Goal: Navigation & Orientation: Find specific page/section

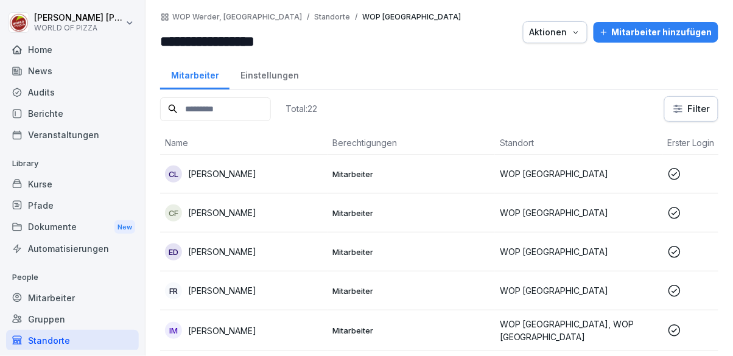
click at [50, 58] on div "Home" at bounding box center [72, 49] width 133 height 21
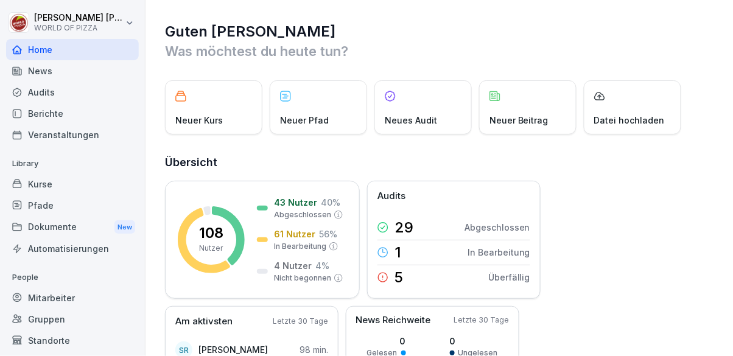
click at [75, 341] on div "Standorte" at bounding box center [72, 340] width 133 height 21
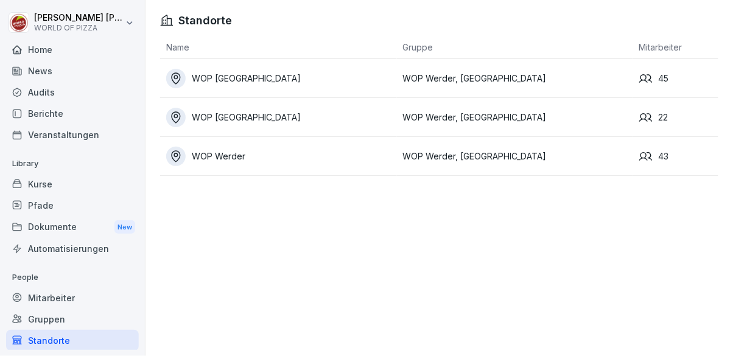
click at [73, 118] on div "Berichte" at bounding box center [72, 113] width 133 height 21
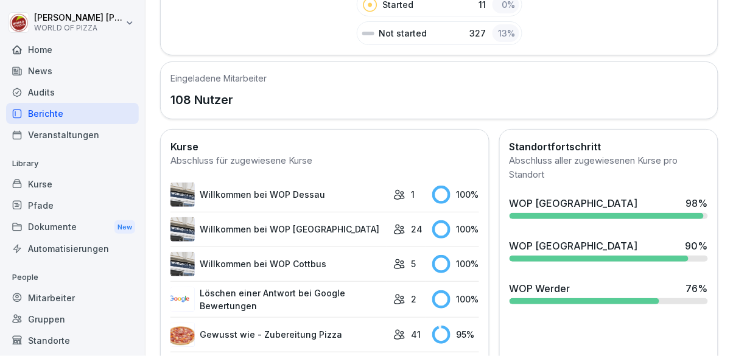
scroll to position [317, 0]
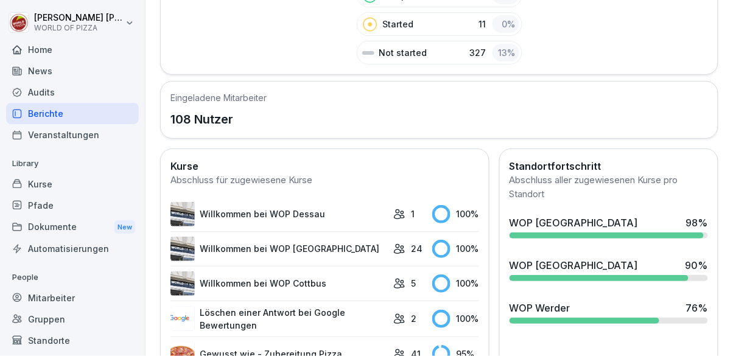
click at [95, 302] on div "Mitarbeiter" at bounding box center [72, 297] width 133 height 21
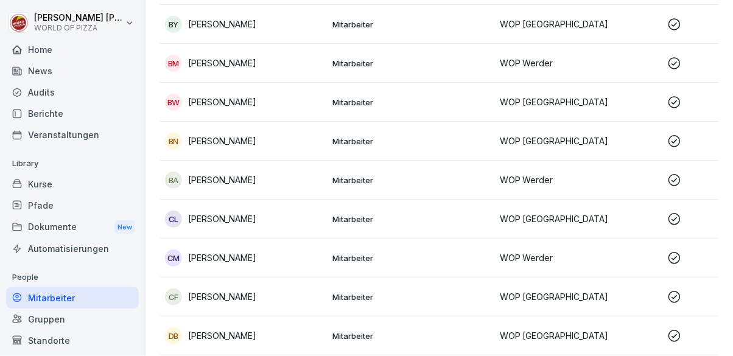
scroll to position [526, 0]
click at [380, 214] on p "Mitarbeiter" at bounding box center [411, 219] width 158 height 11
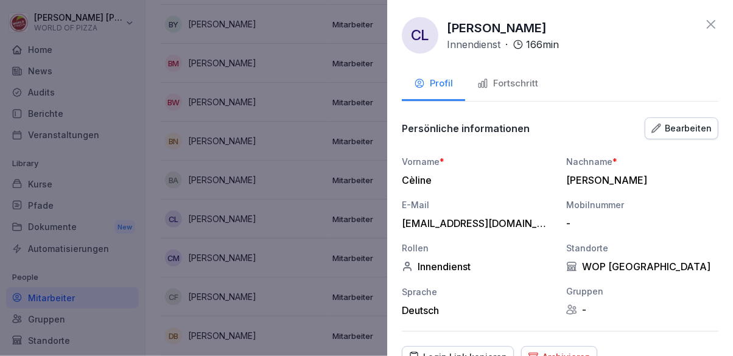
click at [516, 83] on div "Fortschritt" at bounding box center [507, 84] width 61 height 14
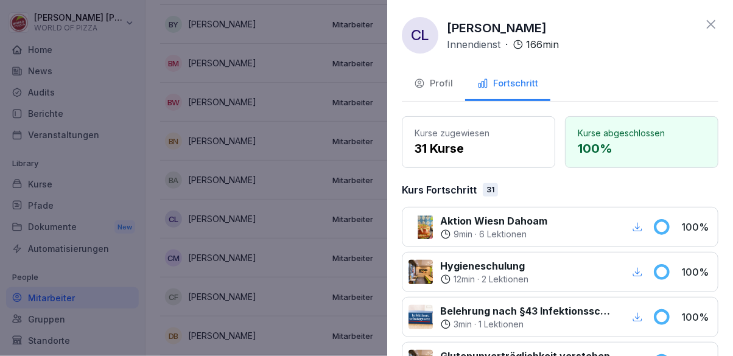
click at [289, 261] on div at bounding box center [366, 178] width 733 height 356
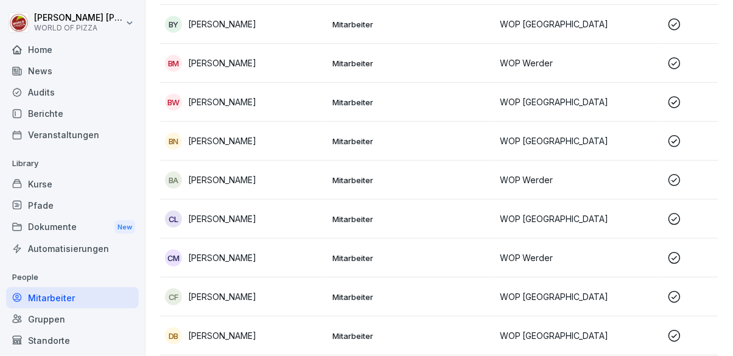
click at [94, 344] on div "Standorte" at bounding box center [72, 340] width 133 height 21
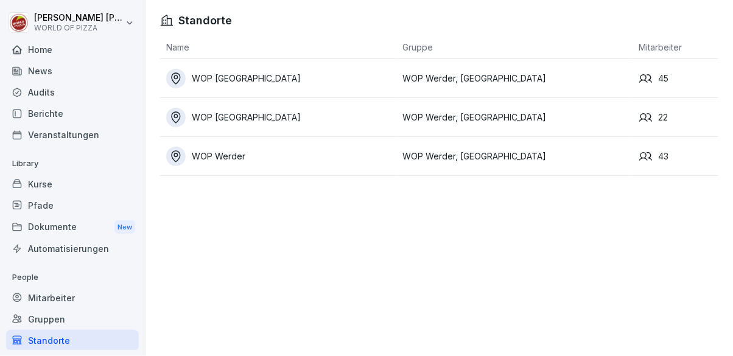
click at [351, 75] on div "WOP [GEOGRAPHIC_DATA]" at bounding box center [281, 78] width 231 height 19
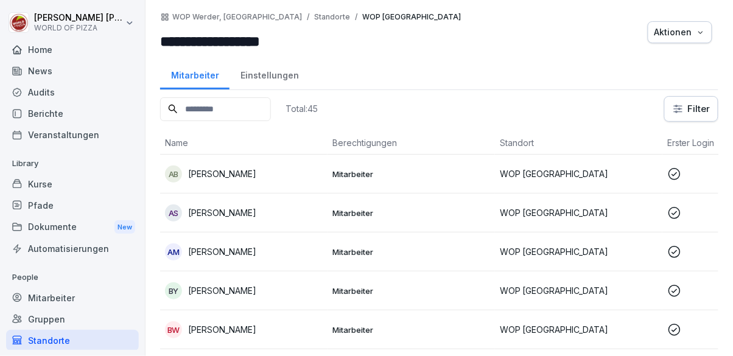
click at [411, 178] on p "Mitarbeiter" at bounding box center [411, 174] width 158 height 11
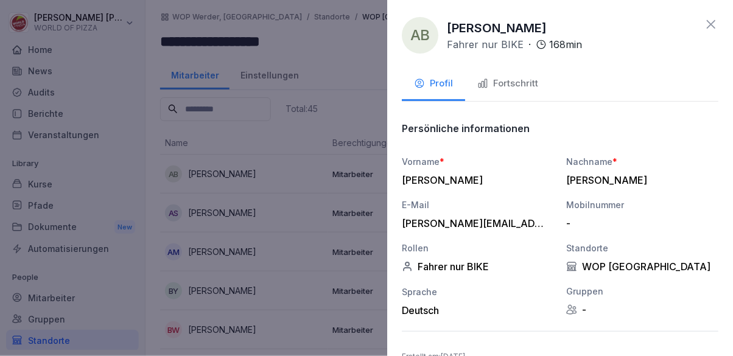
click at [520, 83] on div "Fortschritt" at bounding box center [507, 84] width 61 height 14
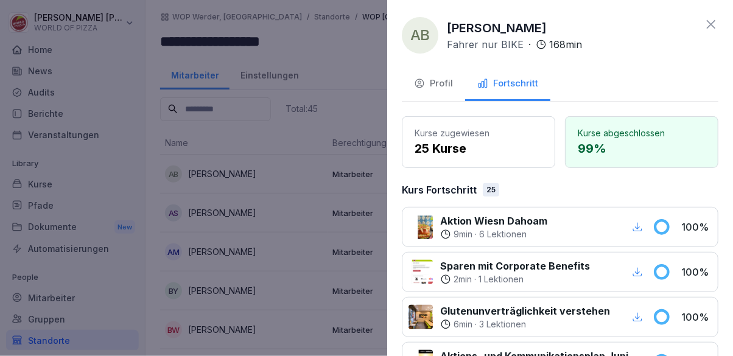
click at [303, 301] on div at bounding box center [366, 178] width 733 height 356
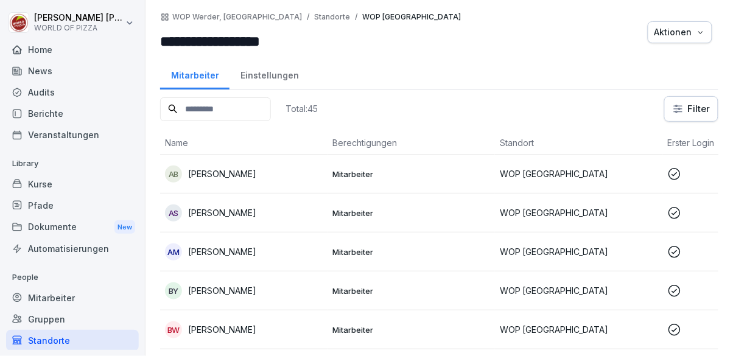
click at [85, 340] on div "Standorte" at bounding box center [72, 340] width 133 height 21
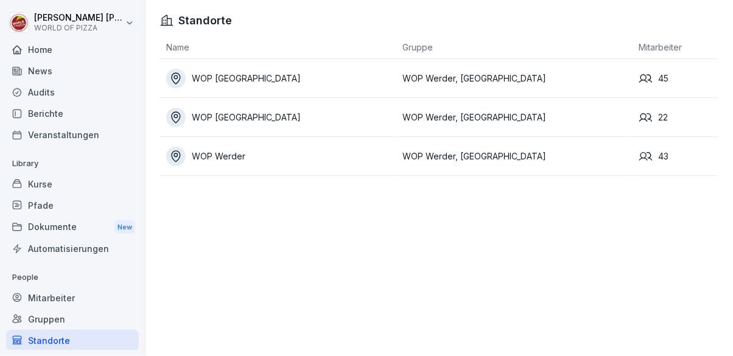
click at [291, 119] on div "WOP [GEOGRAPHIC_DATA]" at bounding box center [281, 117] width 231 height 19
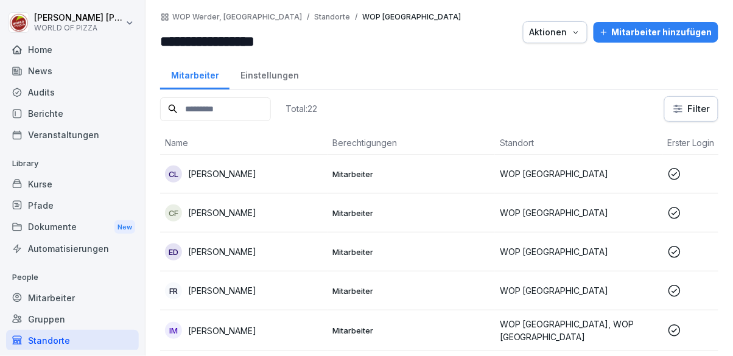
click at [362, 169] on p "Mitarbeiter" at bounding box center [411, 174] width 158 height 11
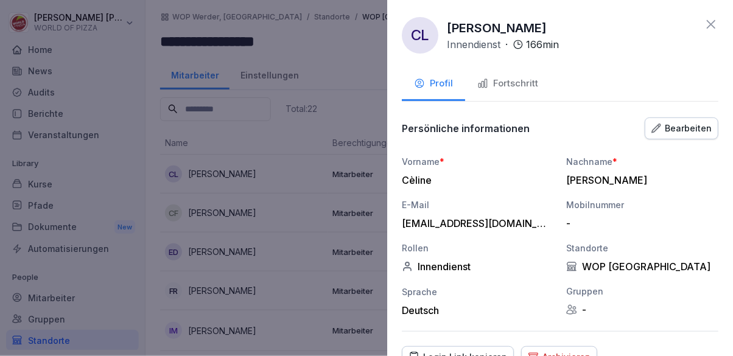
click at [522, 85] on div "Fortschritt" at bounding box center [507, 84] width 61 height 14
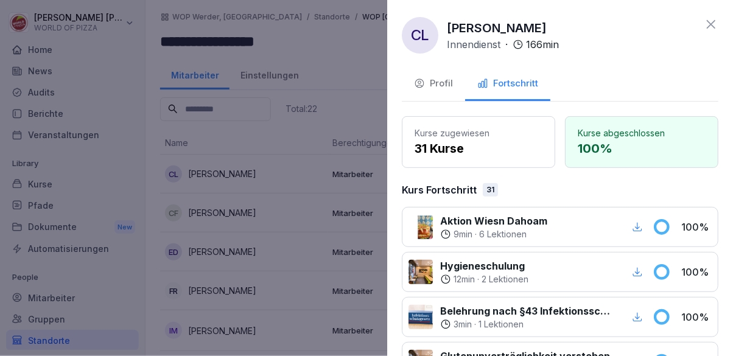
click at [297, 307] on div at bounding box center [366, 178] width 733 height 356
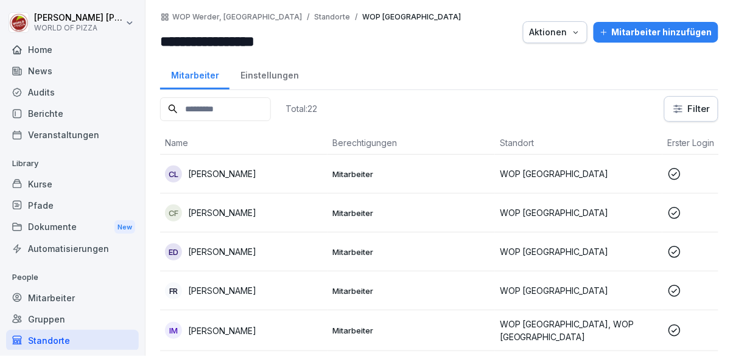
click at [318, 216] on div "CF [PERSON_NAME]" at bounding box center [244, 212] width 158 height 17
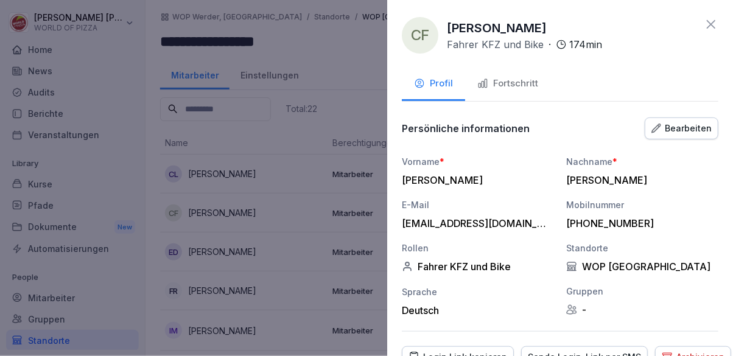
click at [523, 83] on div "Fortschritt" at bounding box center [507, 84] width 61 height 14
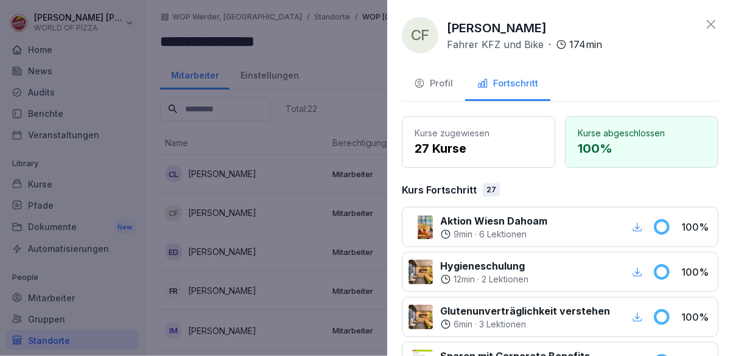
click at [318, 292] on div at bounding box center [366, 178] width 733 height 356
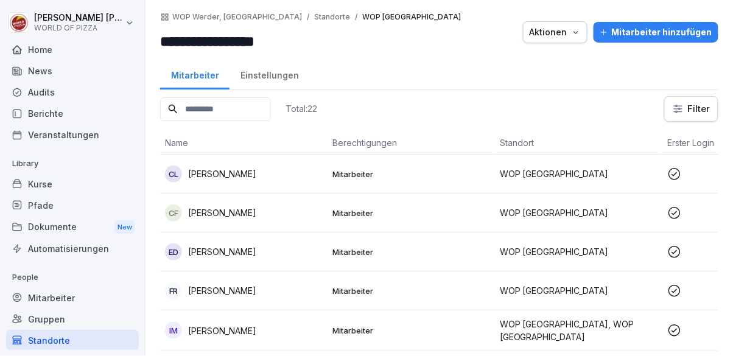
click at [310, 249] on div "ED [PERSON_NAME]" at bounding box center [244, 251] width 158 height 17
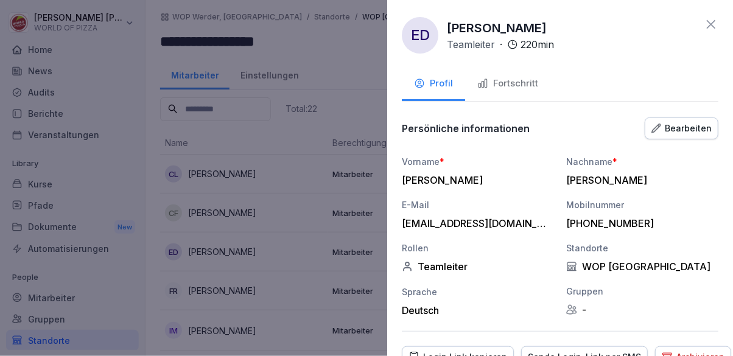
click at [526, 83] on div "Fortschritt" at bounding box center [507, 84] width 61 height 14
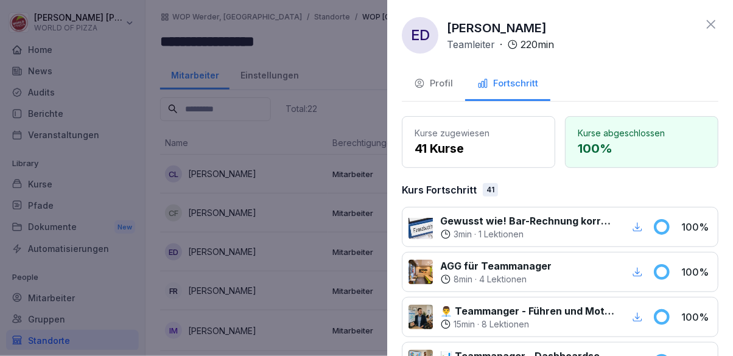
click at [321, 298] on div at bounding box center [366, 178] width 733 height 356
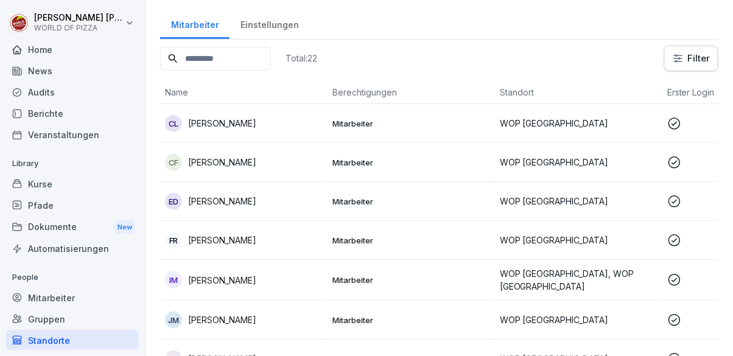
scroll to position [106, 0]
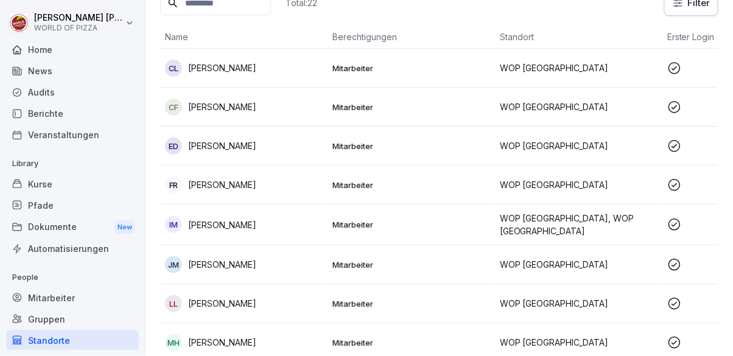
click at [336, 188] on p "Mitarbeiter" at bounding box center [411, 185] width 158 height 11
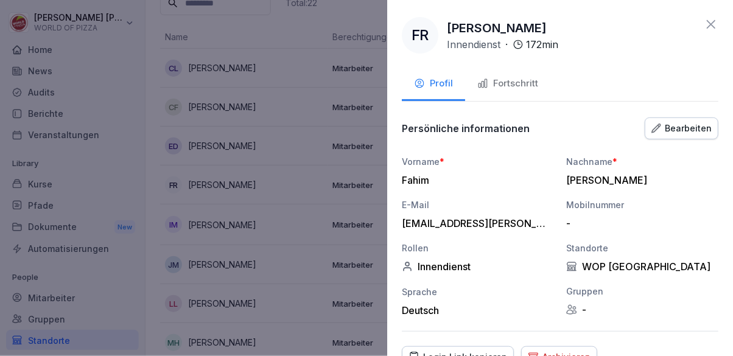
click at [532, 85] on div "Fortschritt" at bounding box center [507, 84] width 61 height 14
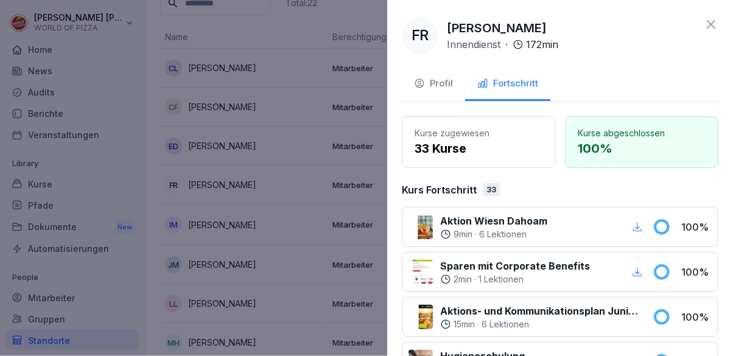
click at [294, 315] on div at bounding box center [366, 178] width 733 height 356
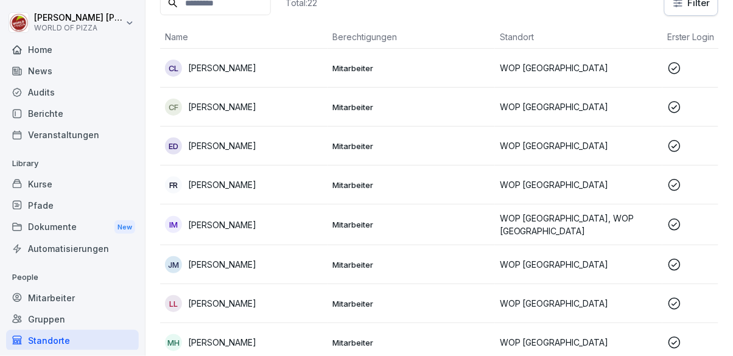
click at [300, 220] on div "IM [PERSON_NAME]" at bounding box center [244, 224] width 158 height 17
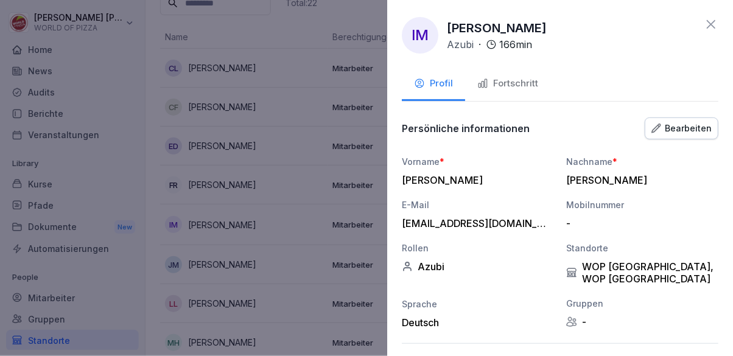
click at [512, 88] on div "Fortschritt" at bounding box center [507, 84] width 61 height 14
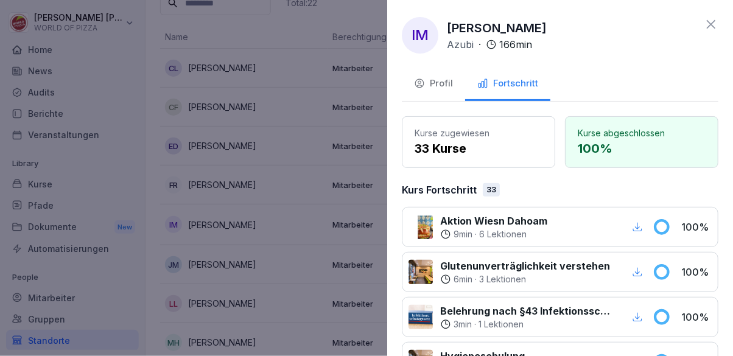
click at [295, 275] on div at bounding box center [366, 178] width 733 height 356
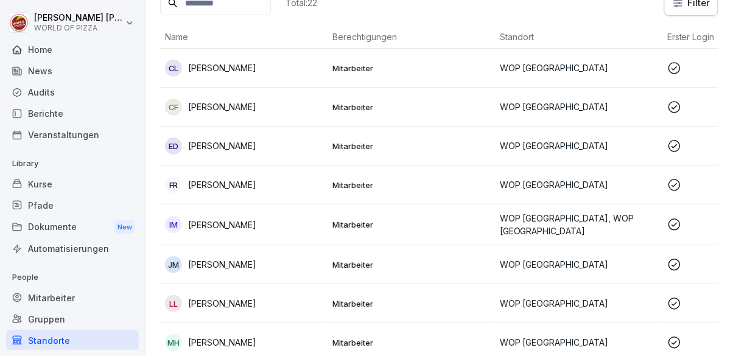
click at [292, 265] on div "[PERSON_NAME] [PERSON_NAME]" at bounding box center [244, 264] width 158 height 17
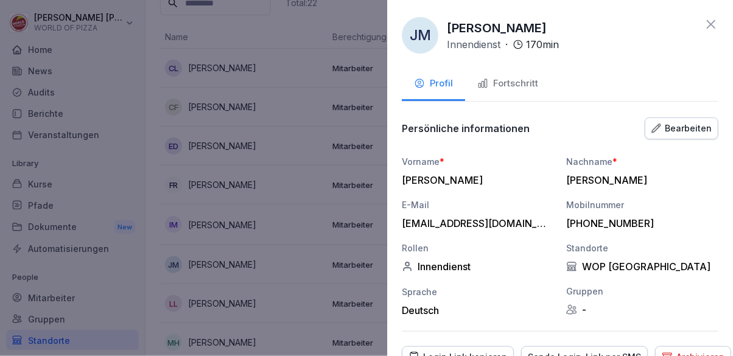
click at [522, 86] on div "Fortschritt" at bounding box center [507, 84] width 61 height 14
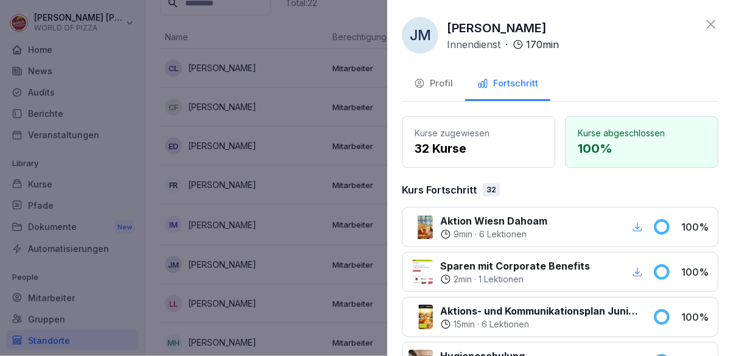
click at [283, 298] on div at bounding box center [366, 178] width 733 height 356
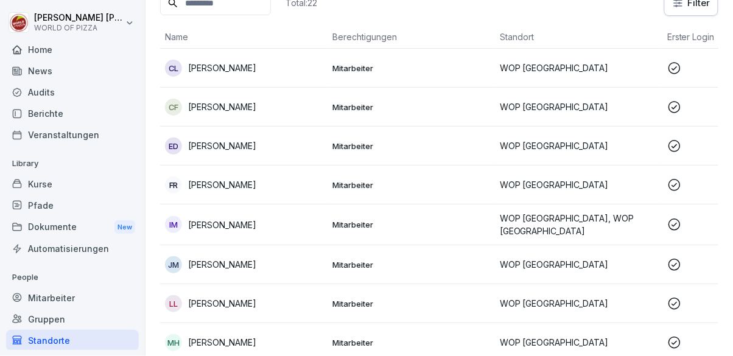
click at [276, 307] on div "LL [PERSON_NAME]" at bounding box center [244, 303] width 158 height 17
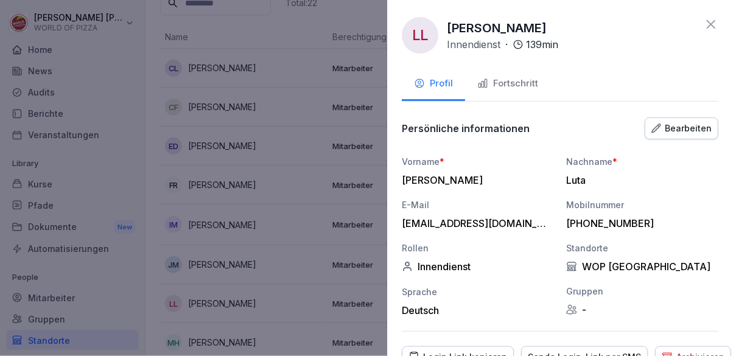
click at [531, 78] on div "Fortschritt" at bounding box center [507, 84] width 61 height 14
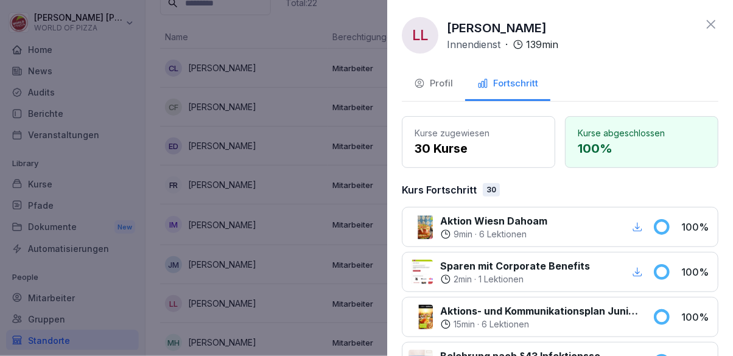
click at [302, 289] on div at bounding box center [366, 178] width 733 height 356
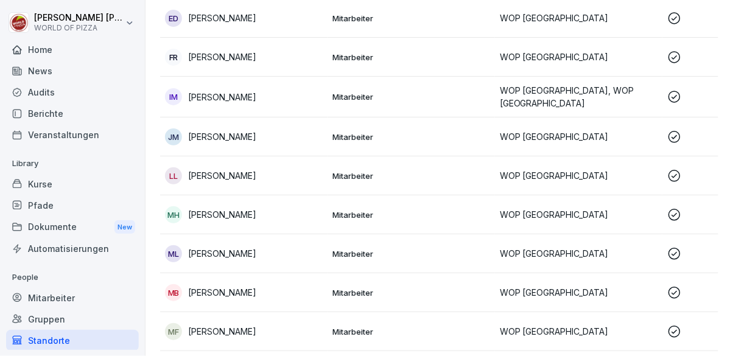
scroll to position [234, 0]
click at [301, 209] on div "[PERSON_NAME]" at bounding box center [244, 214] width 158 height 17
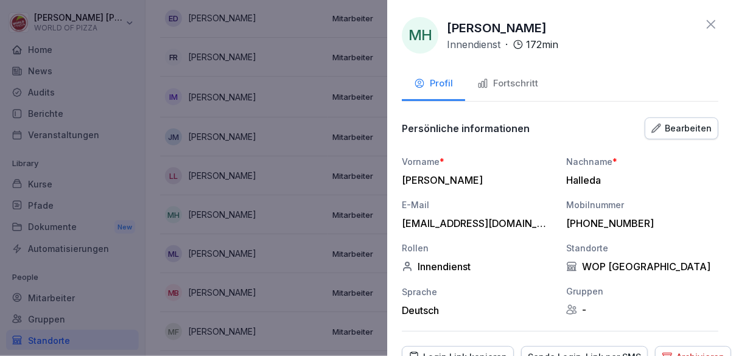
click at [528, 80] on div "Fortschritt" at bounding box center [507, 84] width 61 height 14
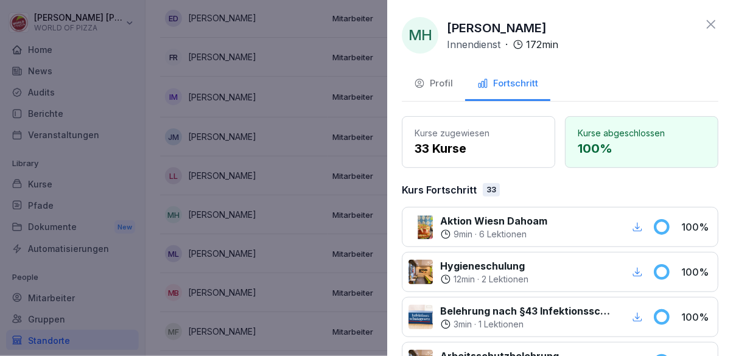
click at [316, 277] on div at bounding box center [366, 178] width 733 height 356
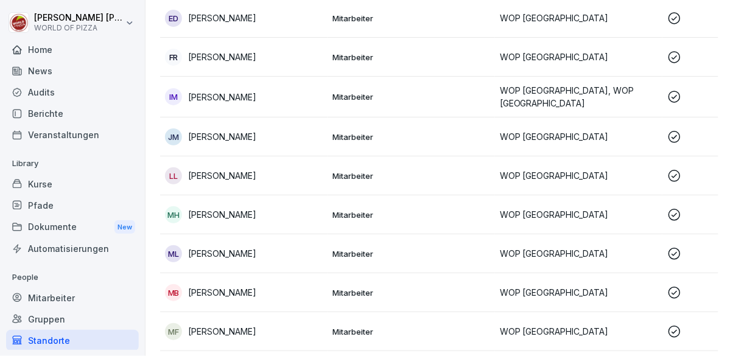
click at [283, 287] on div "MB [PERSON_NAME]" at bounding box center [244, 292] width 158 height 17
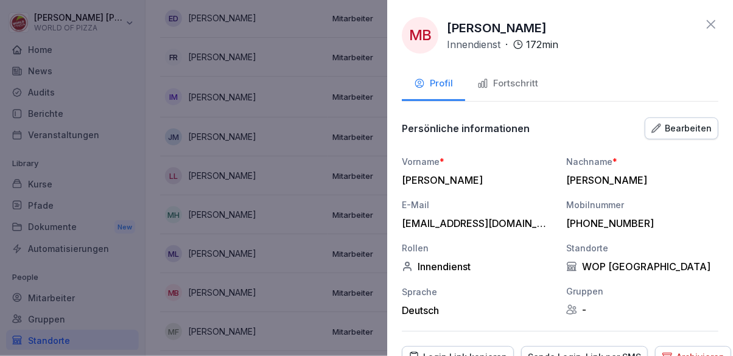
click at [523, 85] on div "Fortschritt" at bounding box center [507, 84] width 61 height 14
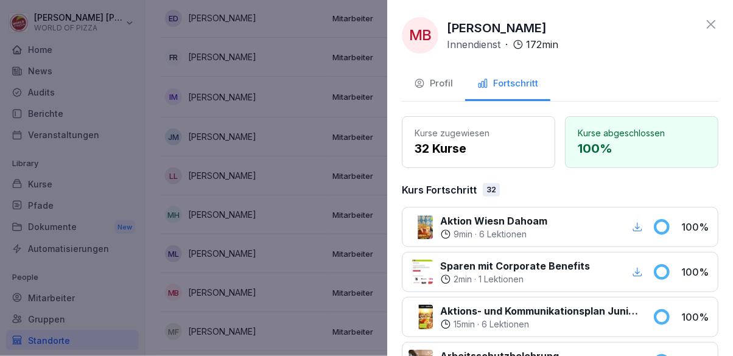
click at [318, 279] on div at bounding box center [366, 178] width 733 height 356
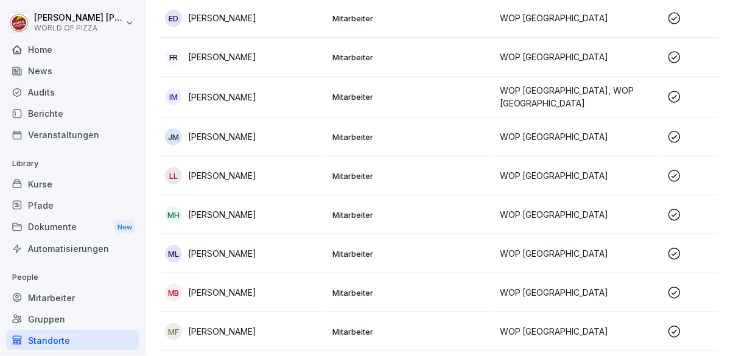
click at [282, 327] on div "MF [PERSON_NAME]" at bounding box center [244, 331] width 158 height 17
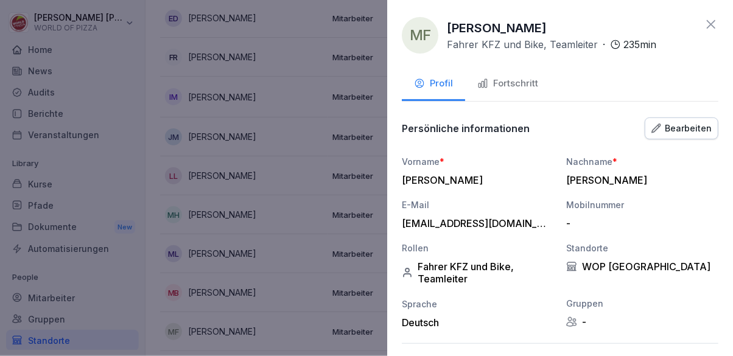
click at [522, 82] on div "Fortschritt" at bounding box center [507, 84] width 61 height 14
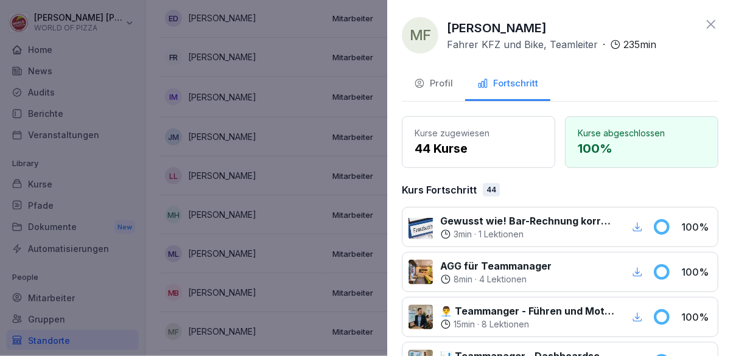
click at [304, 279] on div at bounding box center [366, 178] width 733 height 356
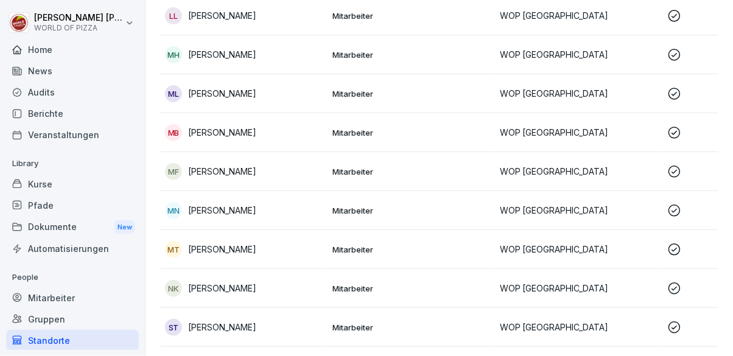
scroll to position [393, 0]
click at [295, 207] on div "MN [PERSON_NAME]" at bounding box center [244, 211] width 158 height 17
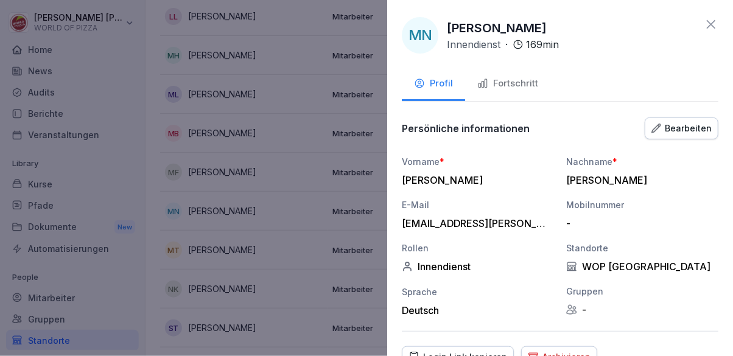
click at [537, 87] on div "Fortschritt" at bounding box center [507, 84] width 61 height 14
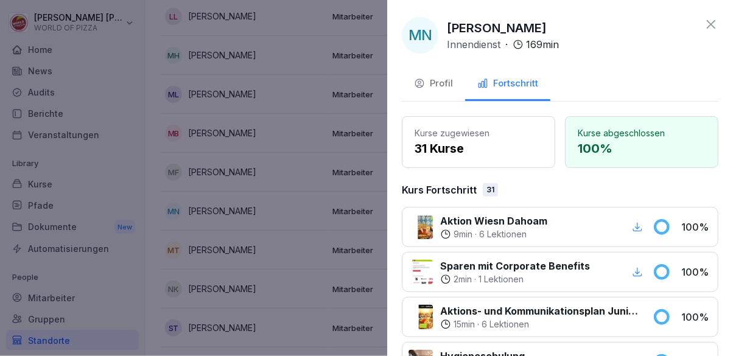
click at [301, 265] on div at bounding box center [366, 178] width 733 height 356
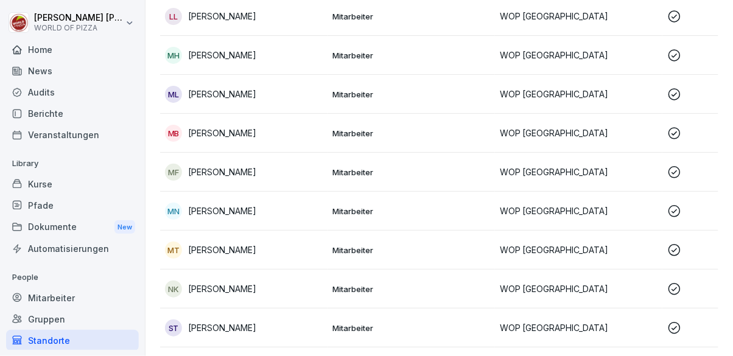
click at [285, 287] on div "NK [PERSON_NAME]" at bounding box center [244, 289] width 158 height 17
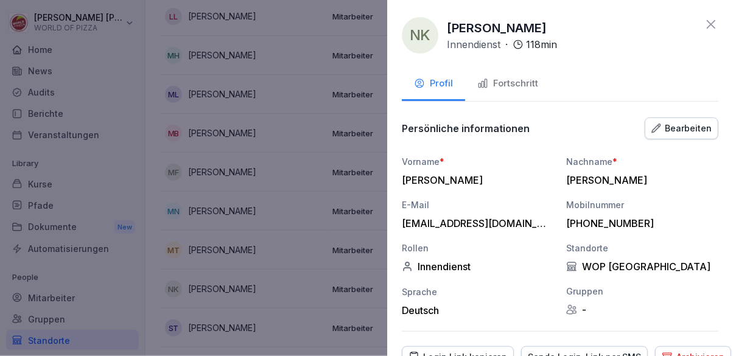
click at [526, 83] on div "Fortschritt" at bounding box center [507, 84] width 61 height 14
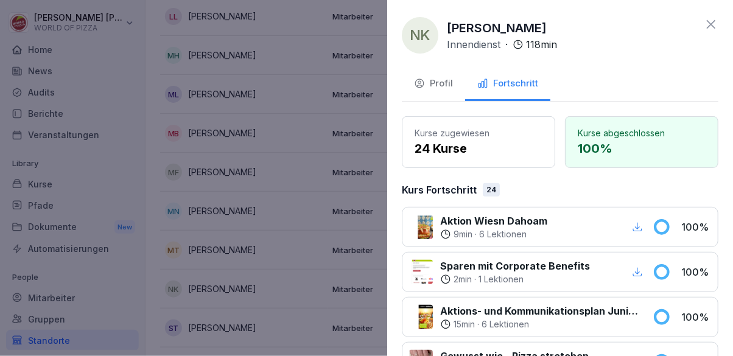
click at [288, 273] on div at bounding box center [366, 178] width 733 height 356
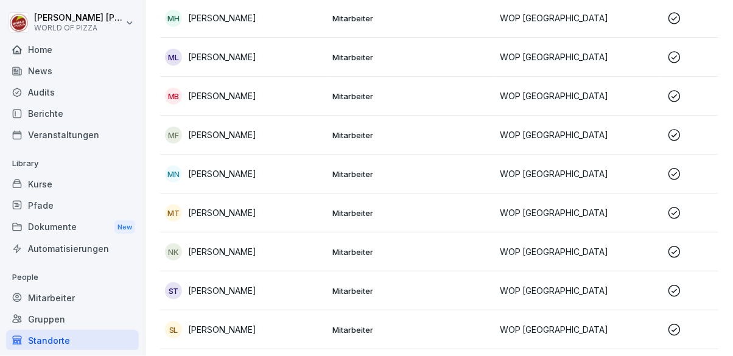
scroll to position [501, 0]
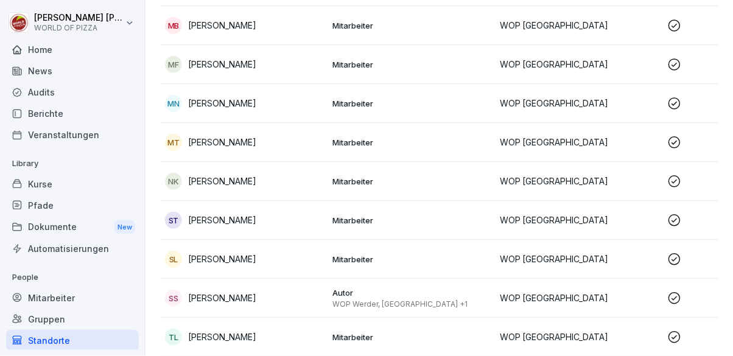
click at [316, 217] on div "ST Samson Tennai" at bounding box center [244, 220] width 158 height 17
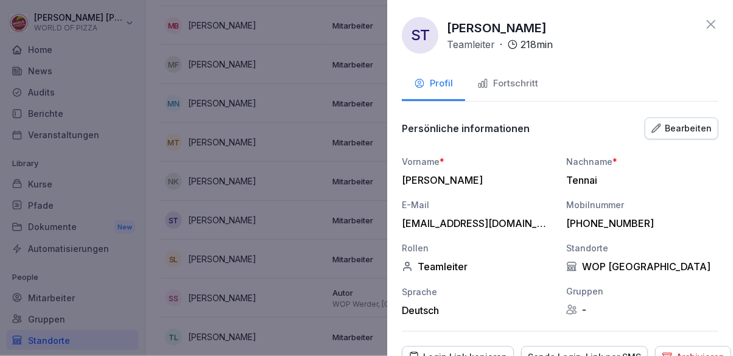
click at [529, 81] on div "Fortschritt" at bounding box center [507, 84] width 61 height 14
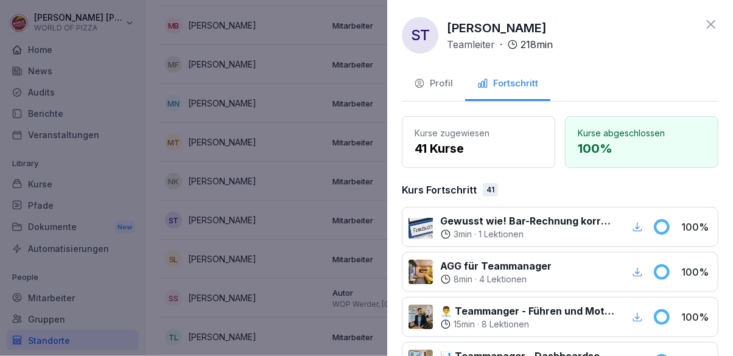
click at [310, 276] on div at bounding box center [366, 178] width 733 height 356
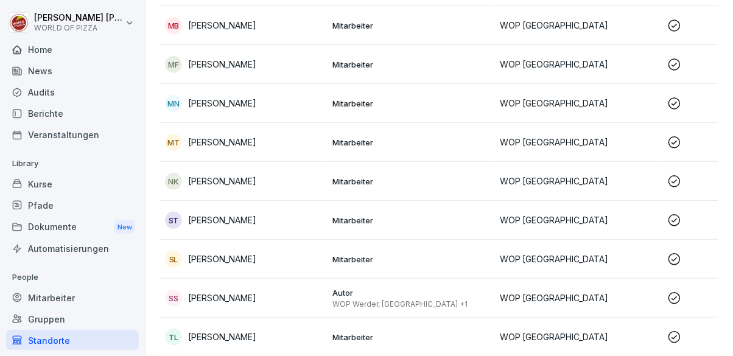
click at [287, 298] on div "SS [PERSON_NAME]" at bounding box center [244, 298] width 158 height 17
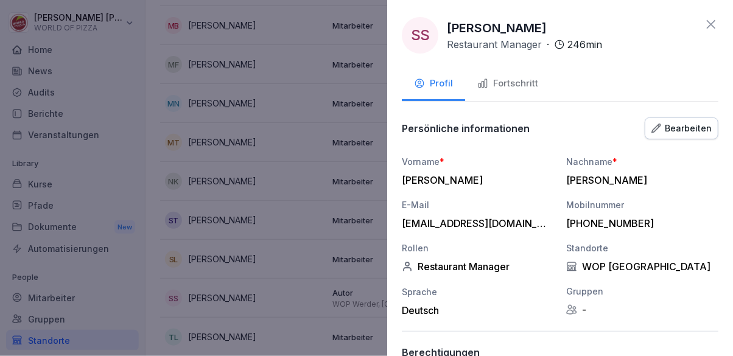
click at [517, 87] on div "Fortschritt" at bounding box center [507, 84] width 61 height 14
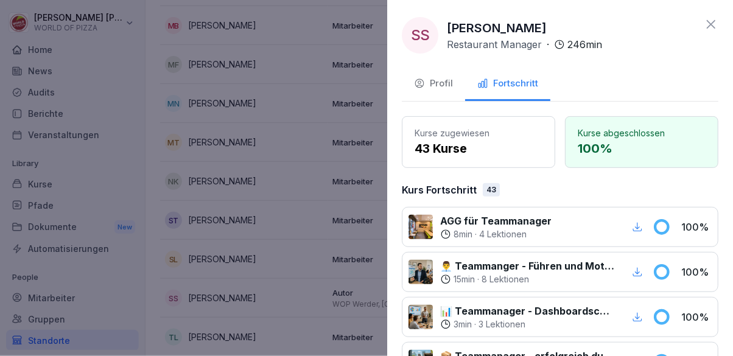
click at [292, 292] on div at bounding box center [366, 178] width 733 height 356
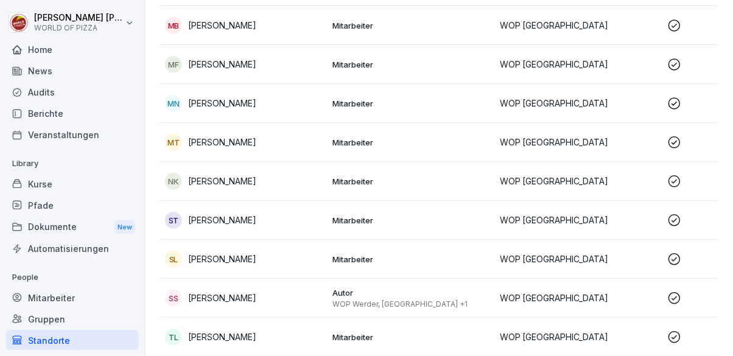
click at [276, 257] on div "SL [PERSON_NAME]" at bounding box center [244, 259] width 158 height 17
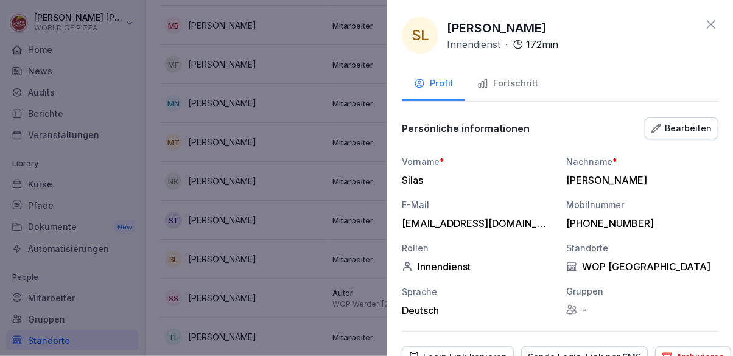
click at [527, 82] on div "Fortschritt" at bounding box center [507, 84] width 61 height 14
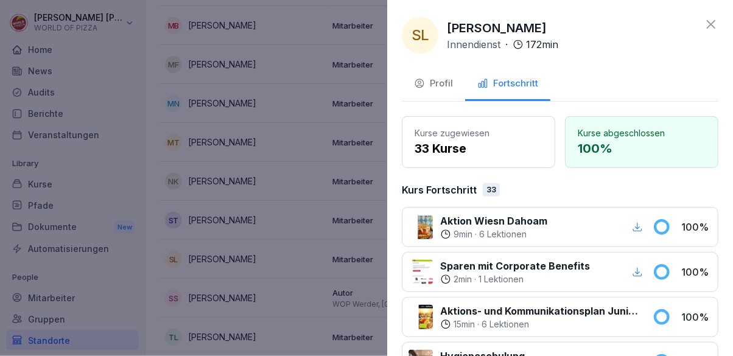
click at [290, 270] on div at bounding box center [366, 178] width 733 height 356
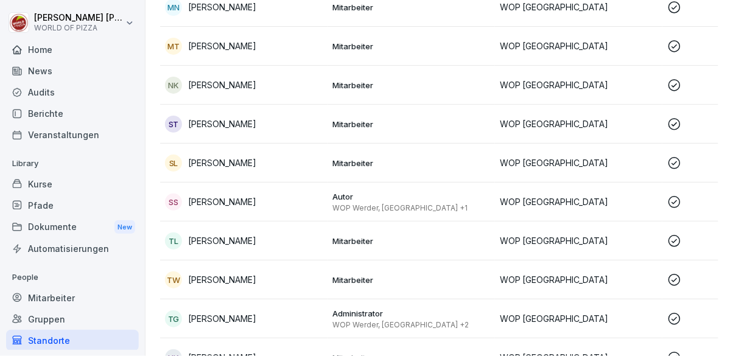
scroll to position [597, 0]
click at [295, 243] on div "[PERSON_NAME] [PERSON_NAME]" at bounding box center [244, 240] width 158 height 17
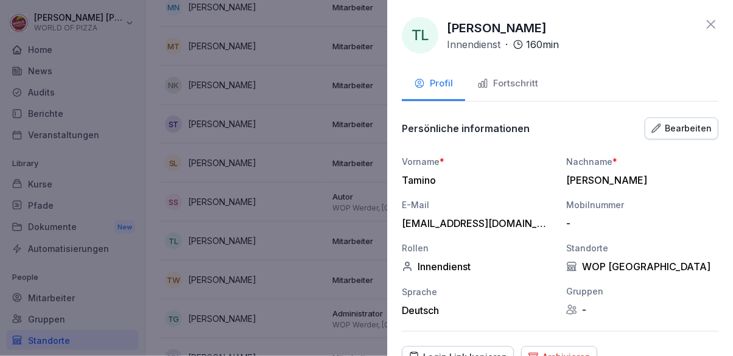
click at [526, 82] on div "Fortschritt" at bounding box center [507, 84] width 61 height 14
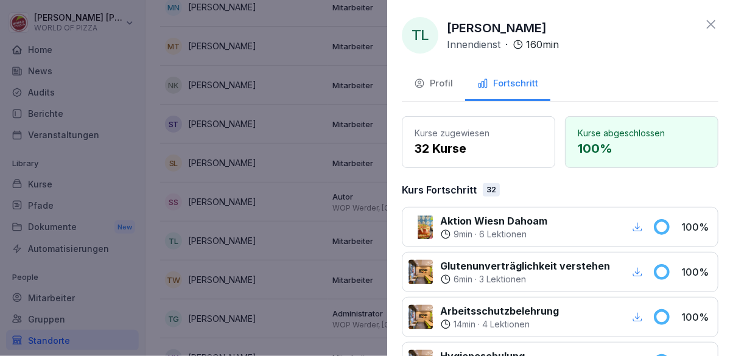
click at [315, 263] on div at bounding box center [366, 178] width 733 height 356
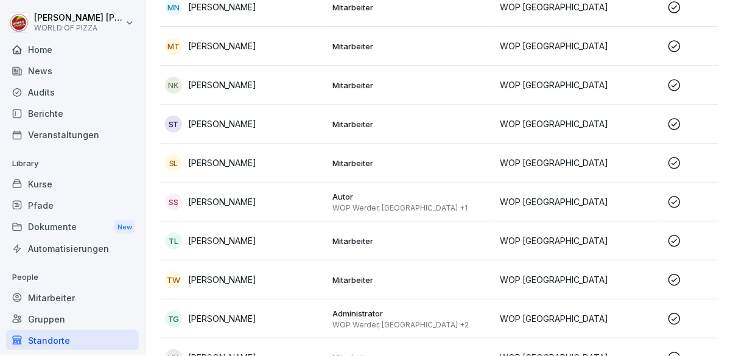
scroll to position [598, 0]
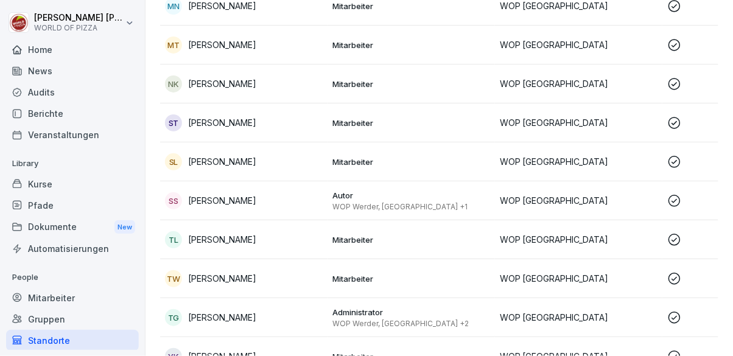
click at [375, 288] on td "Mitarbeiter" at bounding box center [410, 278] width 167 height 39
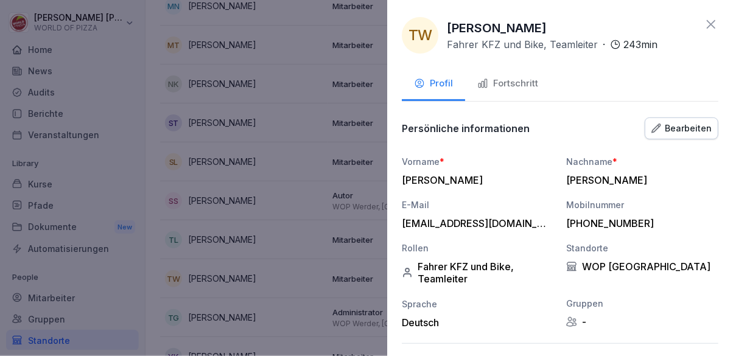
click at [531, 86] on div "Fortschritt" at bounding box center [507, 84] width 61 height 14
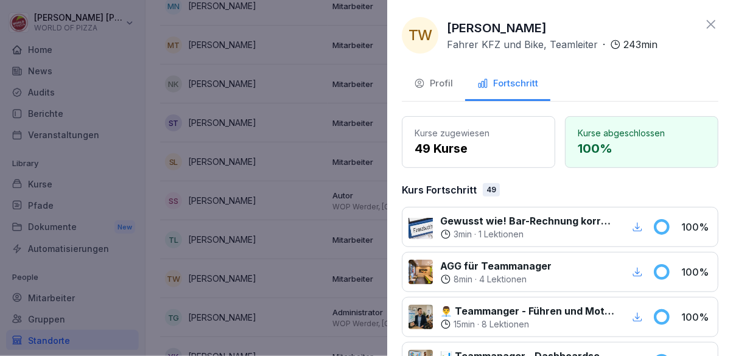
click at [435, 92] on button "Profil" at bounding box center [433, 84] width 63 height 33
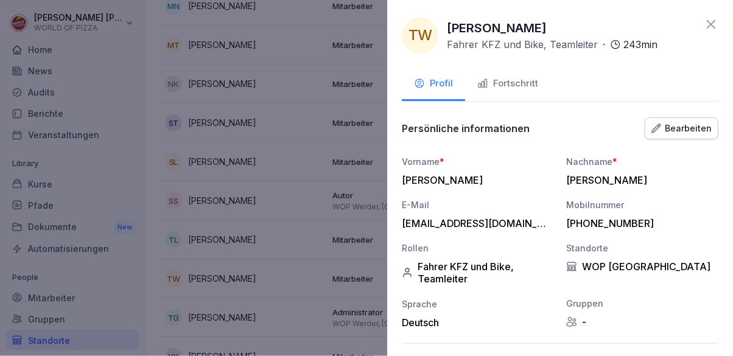
click at [300, 291] on div at bounding box center [366, 178] width 733 height 356
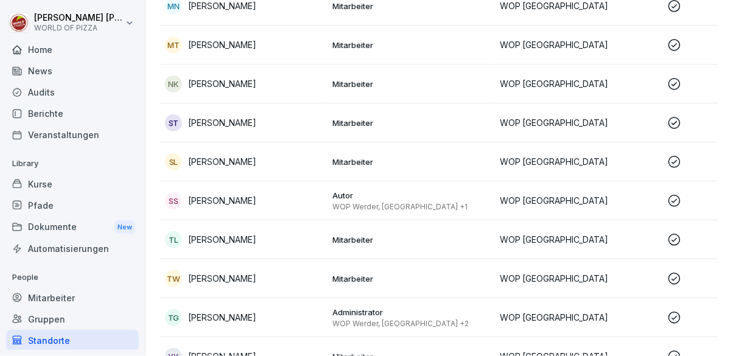
click at [349, 324] on p "WOP Werder, [GEOGRAPHIC_DATA] +2" at bounding box center [411, 324] width 158 height 10
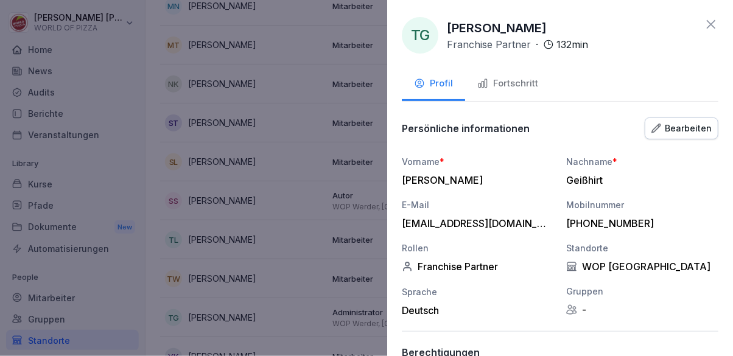
click at [531, 83] on div "Fortschritt" at bounding box center [507, 84] width 61 height 14
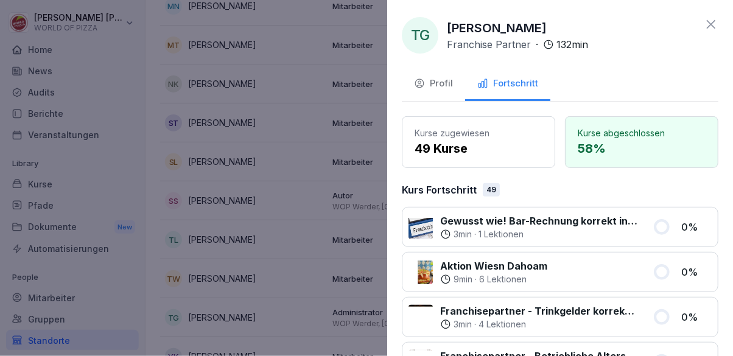
click at [322, 283] on div at bounding box center [366, 178] width 733 height 356
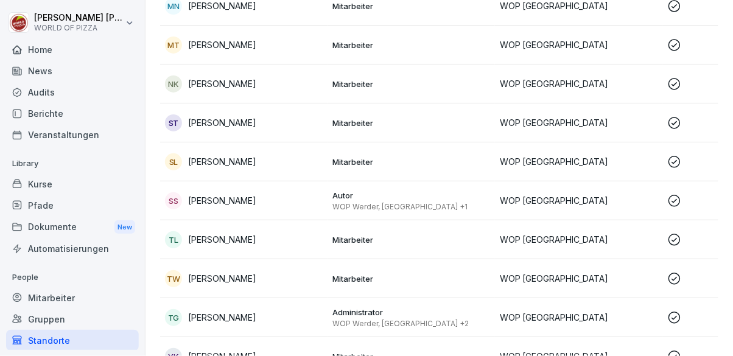
click at [268, 341] on td "[PERSON_NAME]" at bounding box center [243, 356] width 167 height 39
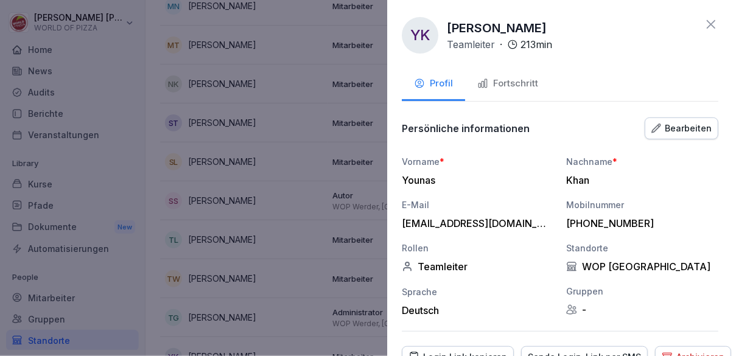
click at [518, 83] on div "Fortschritt" at bounding box center [507, 84] width 61 height 14
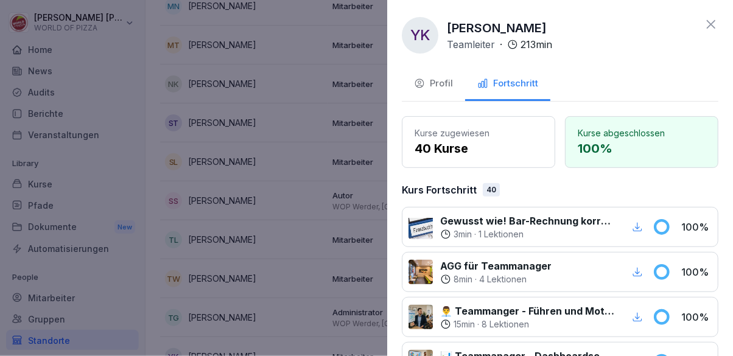
click at [315, 251] on div at bounding box center [366, 178] width 733 height 356
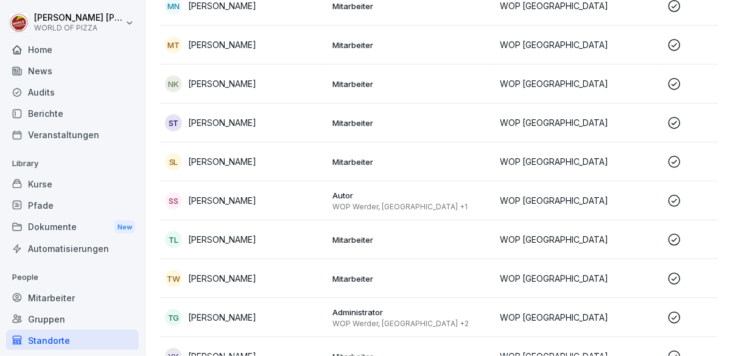
click at [77, 116] on div "Berichte" at bounding box center [72, 113] width 133 height 21
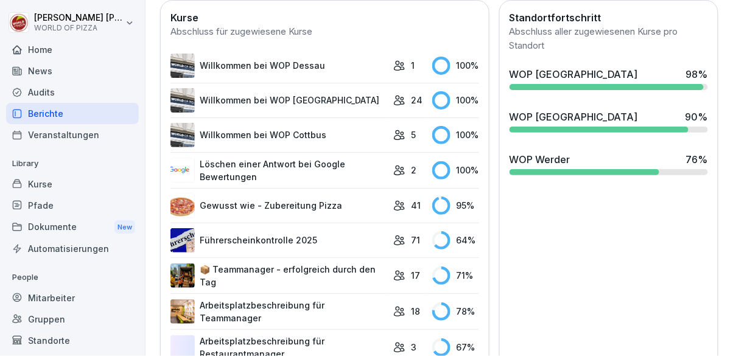
scroll to position [467, 0]
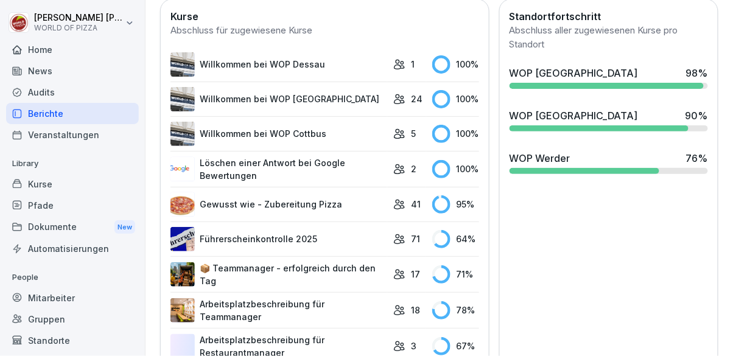
click at [96, 301] on div "Mitarbeiter" at bounding box center [72, 297] width 133 height 21
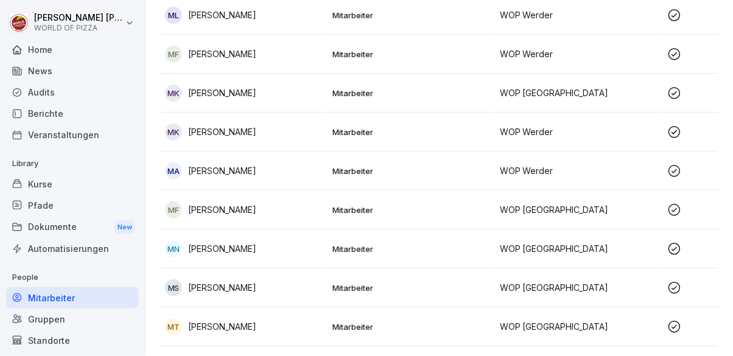
scroll to position [2840, 0]
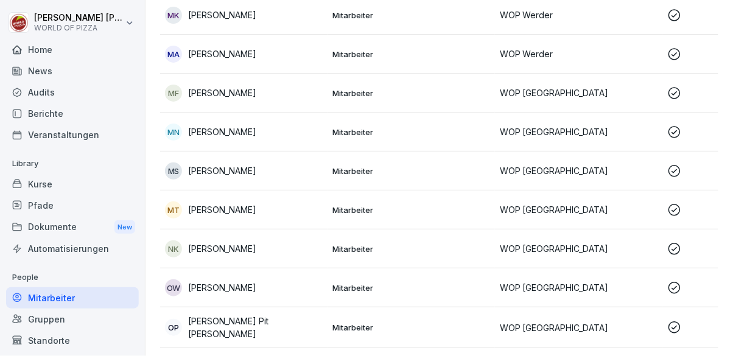
click at [74, 346] on div "Standorte" at bounding box center [72, 340] width 133 height 21
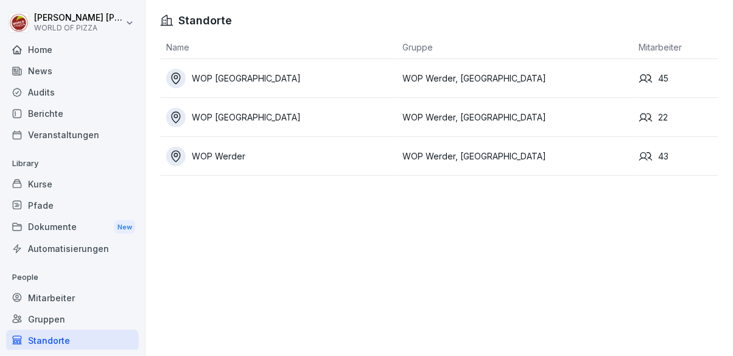
click at [470, 106] on td "WOP Werder, [GEOGRAPHIC_DATA]" at bounding box center [515, 117] width 237 height 39
click at [487, 122] on td "WOP Werder, [GEOGRAPHIC_DATA]" at bounding box center [515, 117] width 237 height 39
click at [248, 161] on div "WOP Werder" at bounding box center [281, 156] width 231 height 19
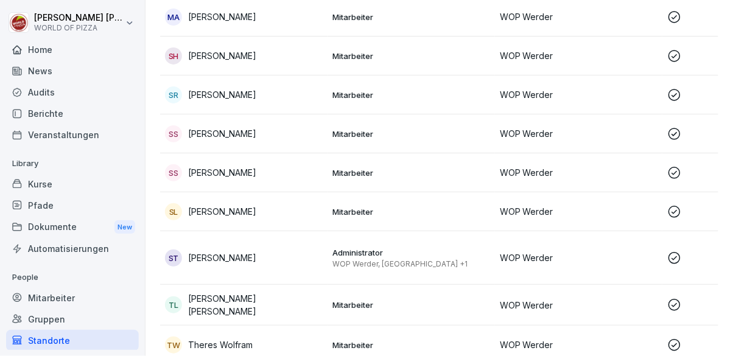
scroll to position [1367, 0]
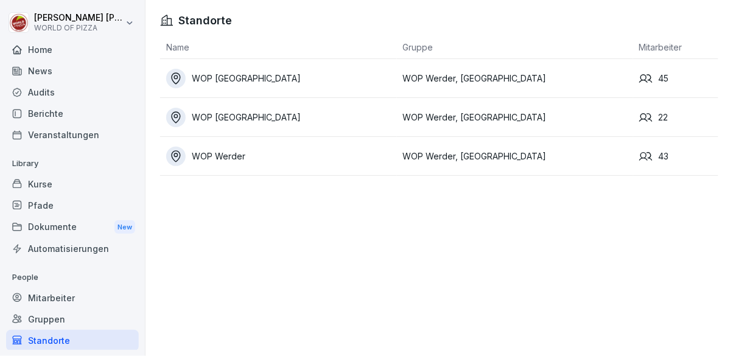
click at [370, 113] on div "WOP [GEOGRAPHIC_DATA]" at bounding box center [281, 117] width 231 height 19
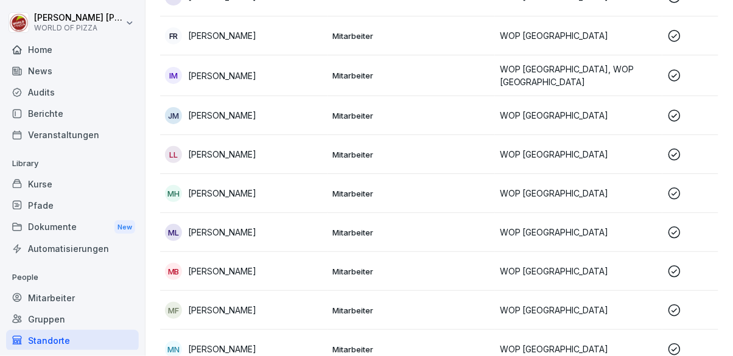
scroll to position [598, 0]
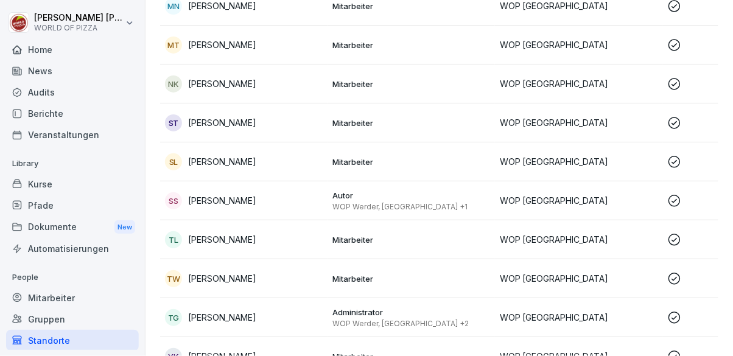
click at [417, 317] on div "Administrator WOP Werder, [GEOGRAPHIC_DATA] +2" at bounding box center [411, 318] width 158 height 22
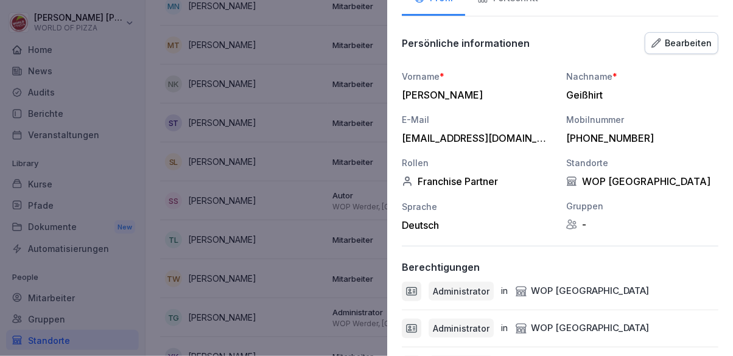
scroll to position [0, 0]
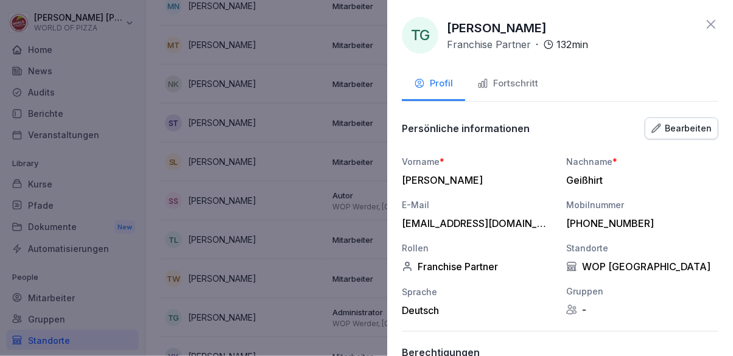
click at [320, 293] on div at bounding box center [366, 178] width 733 height 356
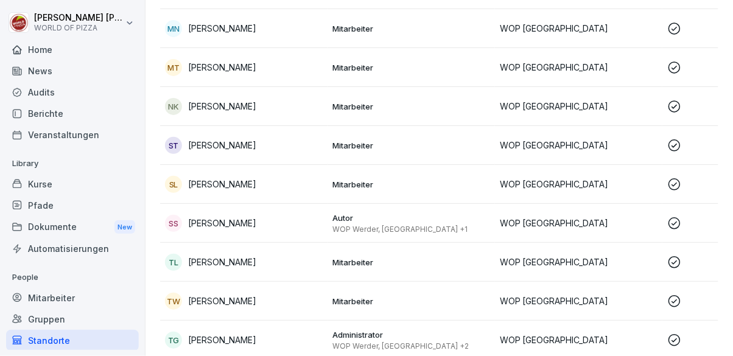
scroll to position [598, 0]
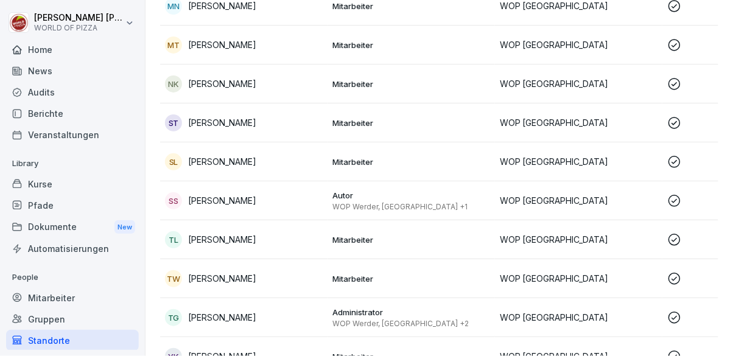
click at [58, 57] on div "Home" at bounding box center [72, 49] width 133 height 21
